Goal: Task Accomplishment & Management: Complete application form

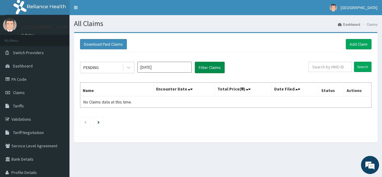
click at [201, 67] on button "Filter Claims" at bounding box center [210, 67] width 30 height 11
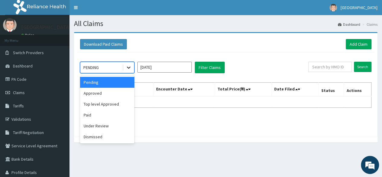
click at [126, 67] on icon at bounding box center [129, 67] width 6 height 6
click at [112, 94] on div "Approved" at bounding box center [107, 93] width 54 height 11
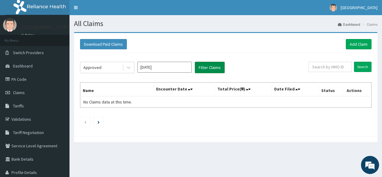
click at [210, 69] on button "Filter Claims" at bounding box center [210, 67] width 30 height 11
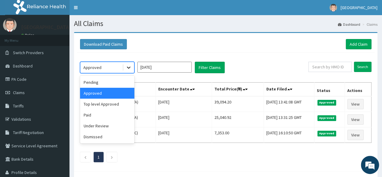
click at [129, 69] on icon at bounding box center [129, 67] width 6 height 6
click at [106, 125] on div "Under Review" at bounding box center [107, 125] width 54 height 11
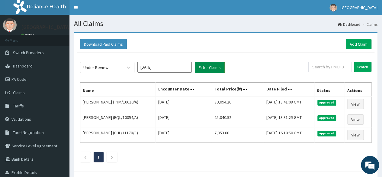
click at [212, 66] on button "Filter Claims" at bounding box center [210, 67] width 30 height 11
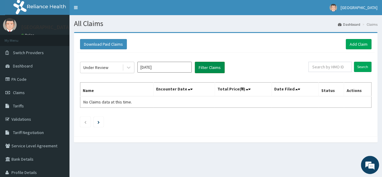
click at [212, 66] on button "Filter Claims" at bounding box center [210, 67] width 30 height 11
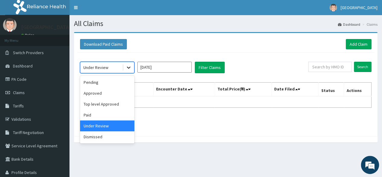
click at [128, 67] on icon at bounding box center [129, 67] width 6 height 6
click at [120, 102] on div "Top level Approved" at bounding box center [107, 104] width 54 height 11
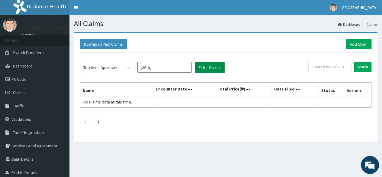
click at [207, 69] on button "Filter Claims" at bounding box center [210, 67] width 30 height 11
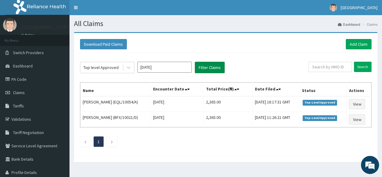
click at [207, 69] on button "Filter Claims" at bounding box center [210, 67] width 30 height 11
click at [21, 80] on link "PA Code" at bounding box center [35, 79] width 70 height 13
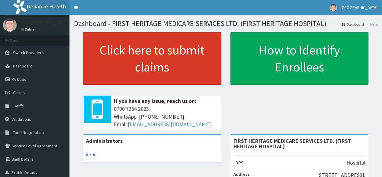
click at [132, 57] on link "Click here to submit claims" at bounding box center [152, 58] width 138 height 53
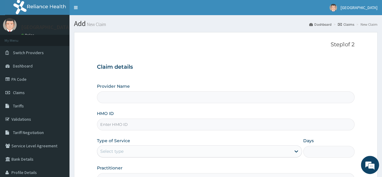
type input "FIRST HERITAGE MEDICARE SERVICES LTD. (FIRST HERITAGE HOSPITAL)"
click at [119, 125] on input "HMO ID" at bounding box center [226, 125] width 258 height 12
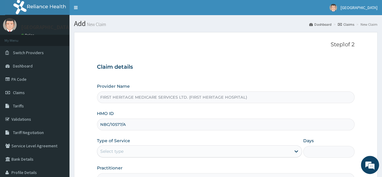
type input "NBC/10577/A"
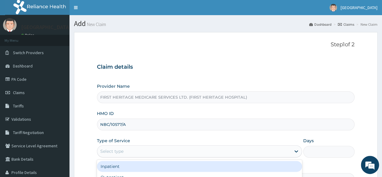
click at [126, 151] on div "Select type" at bounding box center [194, 151] width 194 height 10
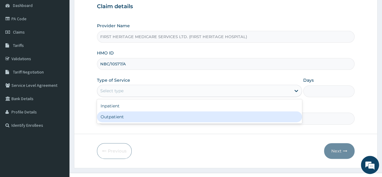
click at [126, 117] on div "Outpatient" at bounding box center [199, 116] width 205 height 11
type input "1"
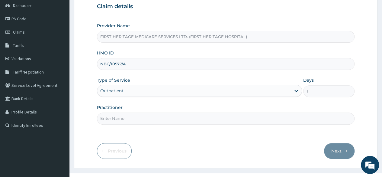
click at [126, 119] on input "Practitioner" at bounding box center [226, 118] width 258 height 12
type input "DR KEKU"
click at [334, 149] on button "Next" at bounding box center [339, 151] width 31 height 16
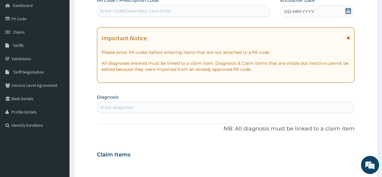
click at [117, 11] on div "Enter Code(Secondary Care Only)" at bounding box center [135, 11] width 71 height 6
paste input "PA/6BC772"
type input "PA/6BC772"
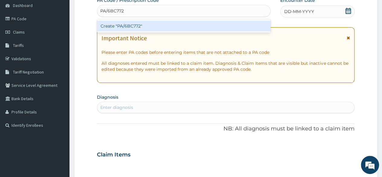
click at [125, 26] on div "Create "PA/6BC772"" at bounding box center [184, 26] width 174 height 11
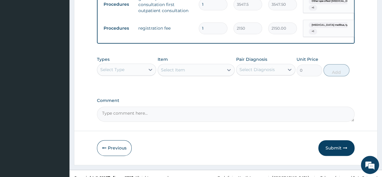
scroll to position [344, 0]
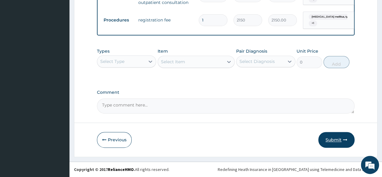
click at [334, 139] on button "Submit" at bounding box center [337, 140] width 36 height 16
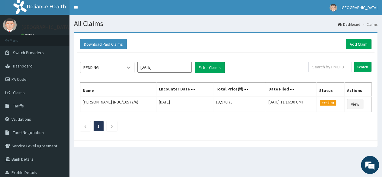
click at [130, 67] on icon at bounding box center [129, 67] width 6 height 6
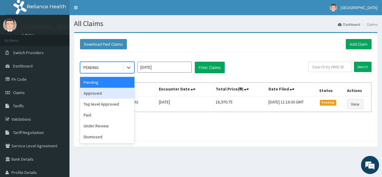
click at [101, 93] on div "Approved" at bounding box center [107, 93] width 54 height 11
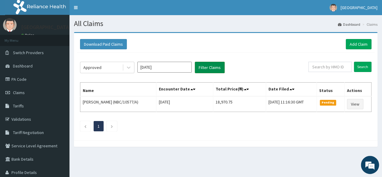
click at [204, 66] on button "Filter Claims" at bounding box center [210, 67] width 30 height 11
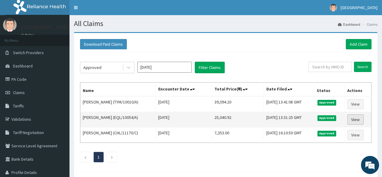
click at [358, 119] on link "View" at bounding box center [356, 119] width 16 height 10
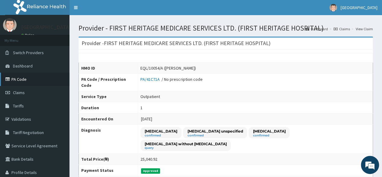
click at [19, 79] on link "PA Code" at bounding box center [35, 79] width 70 height 13
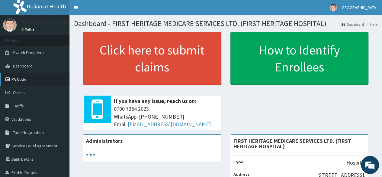
click at [18, 79] on link "PA Code" at bounding box center [35, 79] width 70 height 13
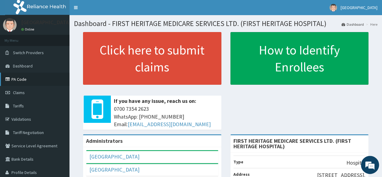
click at [19, 80] on link "PA Code" at bounding box center [35, 79] width 70 height 13
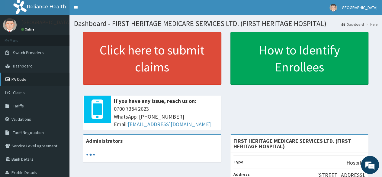
click at [19, 80] on link "PA Code" at bounding box center [35, 79] width 70 height 13
